Goal: Information Seeking & Learning: Find specific fact

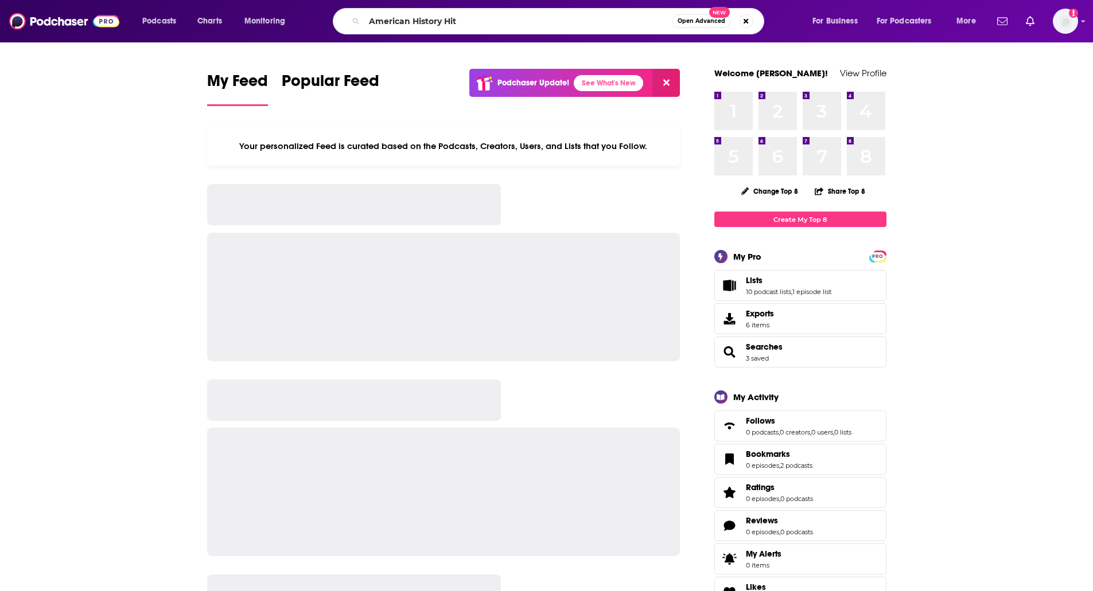
type input "American History Hit"
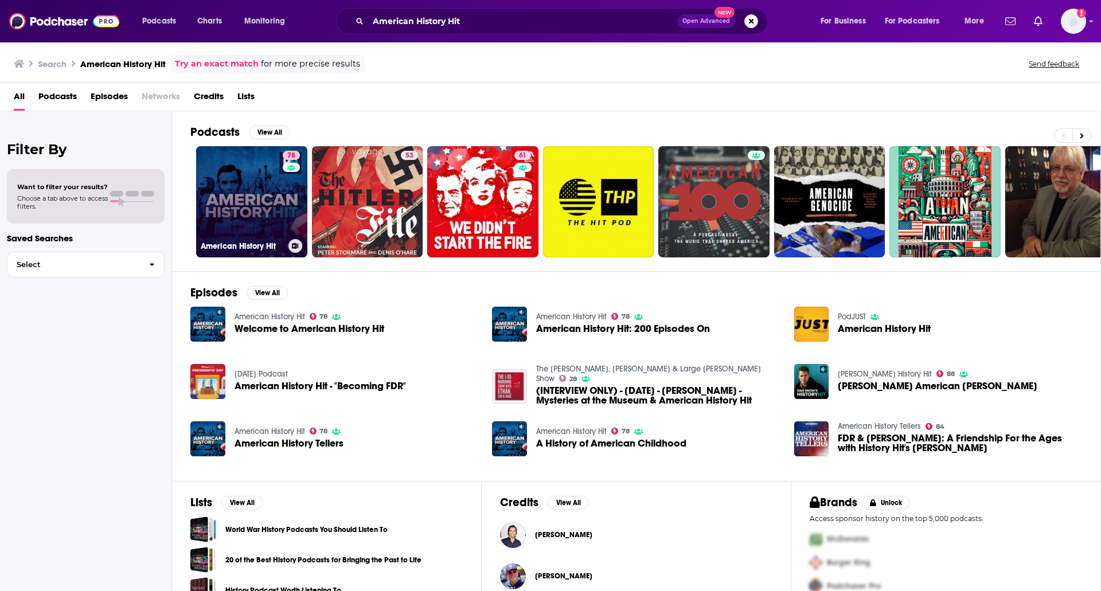
click at [256, 205] on link "78 American History Hit" at bounding box center [251, 201] width 111 height 111
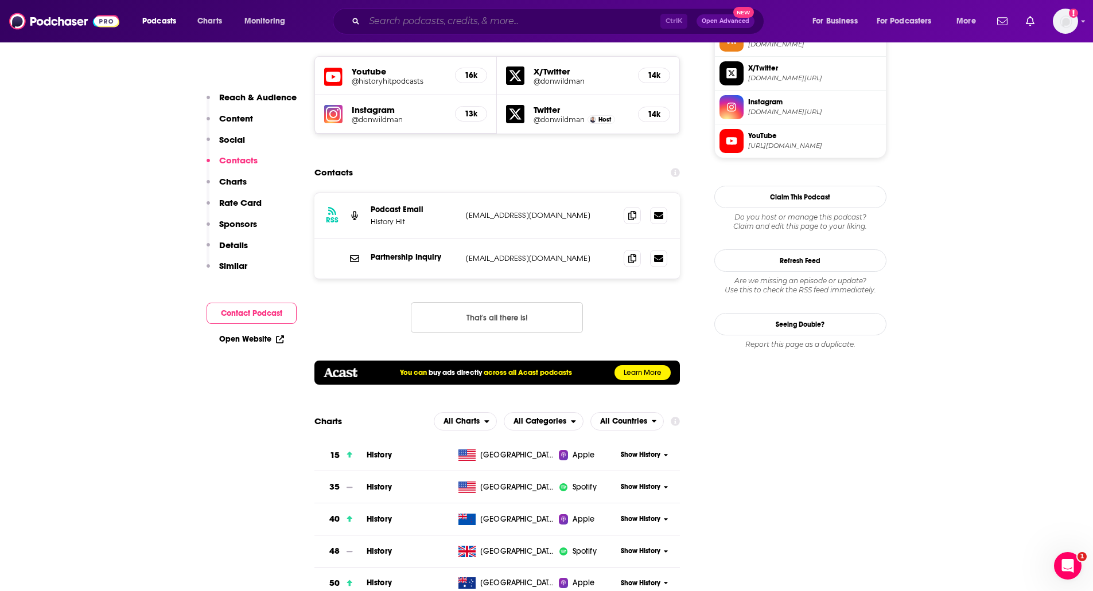
click at [480, 18] on input "Search podcasts, credits, & more..." at bounding box center [512, 21] width 296 height 18
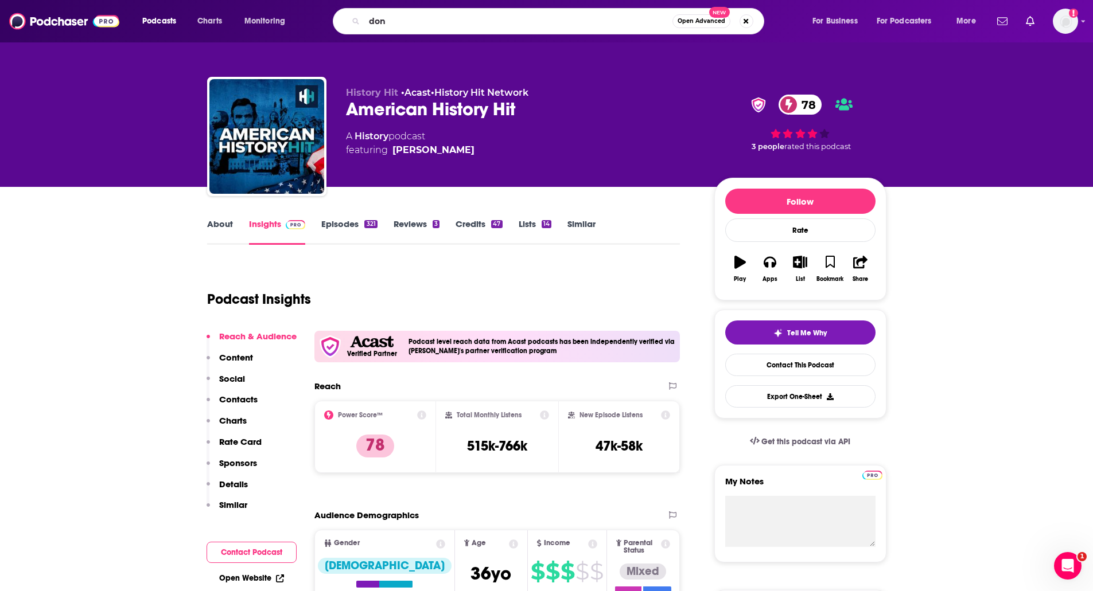
drag, startPoint x: 467, startPoint y: 150, endPoint x: 468, endPoint y: 157, distance: 7.5
click at [468, 157] on div "History Hit • Acast • History Hit Network American History Hit 78 A History pod…" at bounding box center [521, 133] width 350 height 92
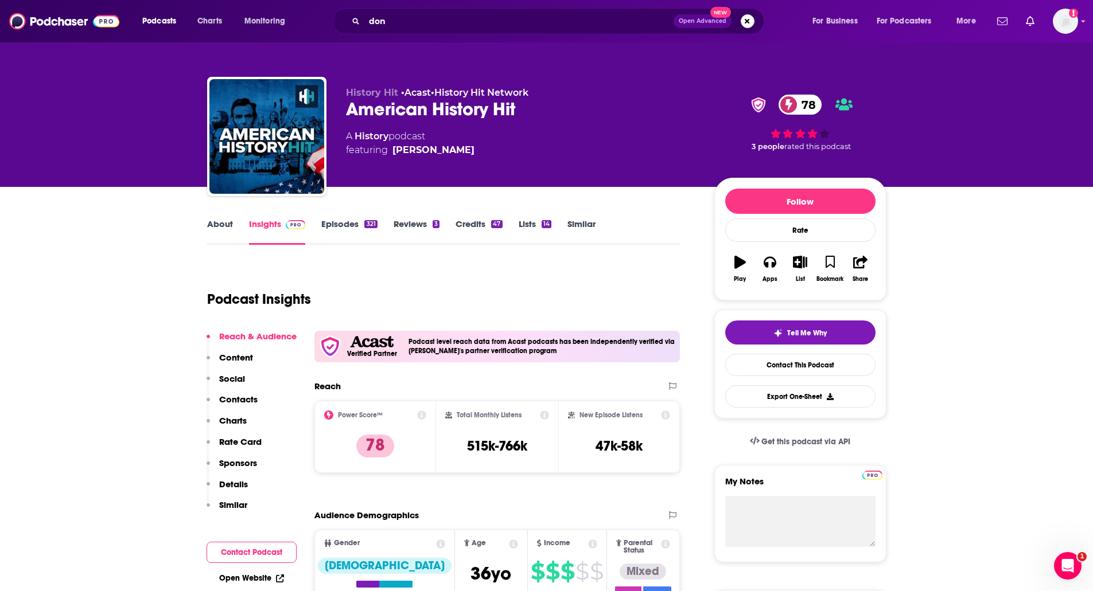
copy span "[PERSON_NAME]"
click at [437, 25] on input "don" at bounding box center [518, 21] width 309 height 18
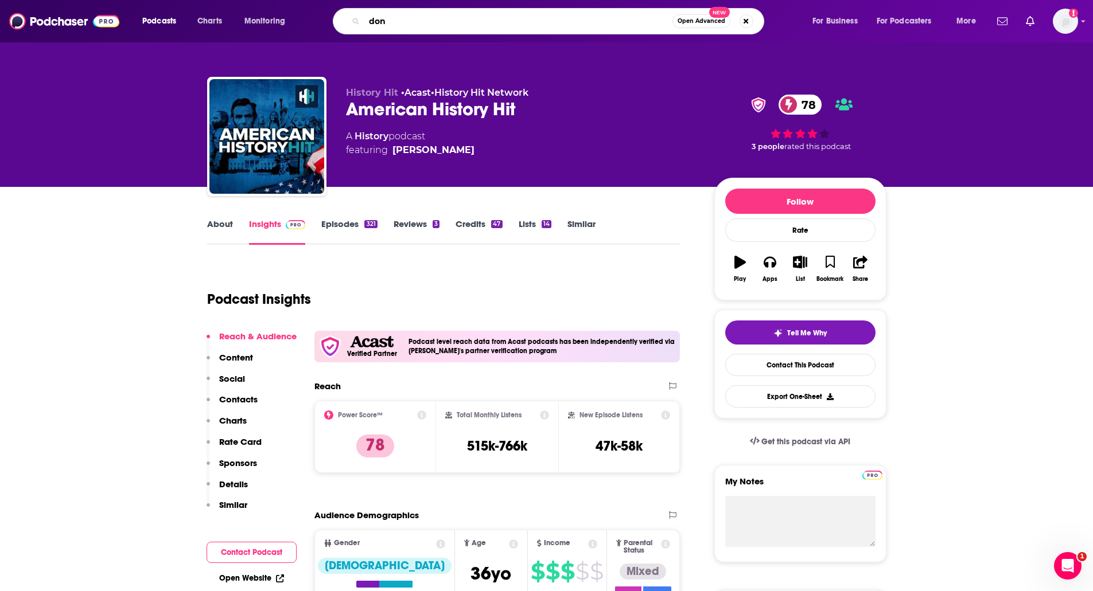
paste input "[PERSON_NAME]"
type input "[PERSON_NAME]"
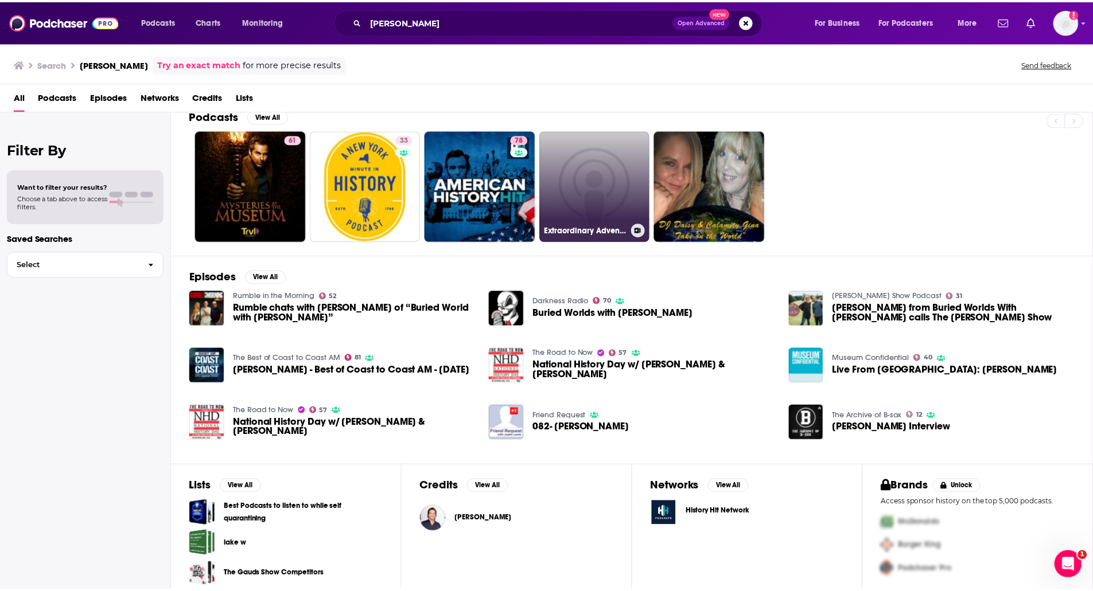
scroll to position [24, 0]
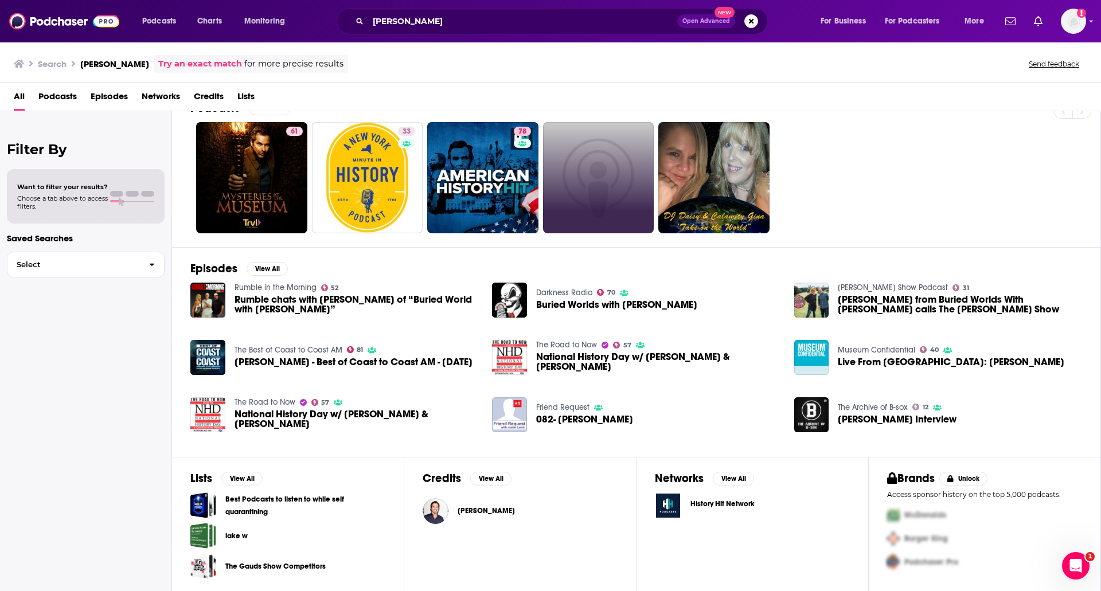
click at [484, 513] on span "[PERSON_NAME]" at bounding box center [486, 511] width 57 height 9
